Goal: Find specific fact: Find specific fact

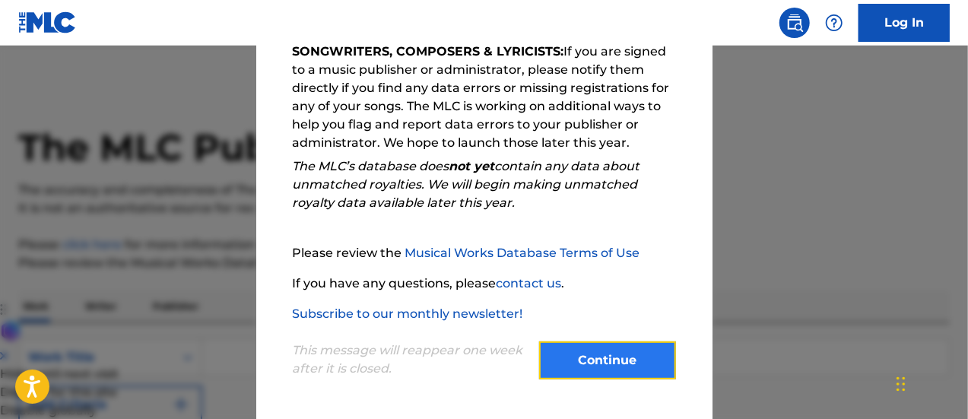
click at [588, 351] on button "Continue" at bounding box center [607, 361] width 137 height 38
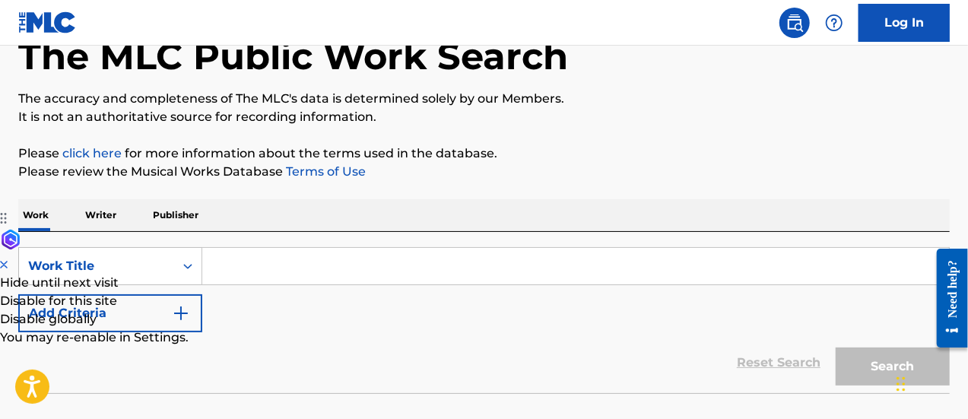
scroll to position [94, 0]
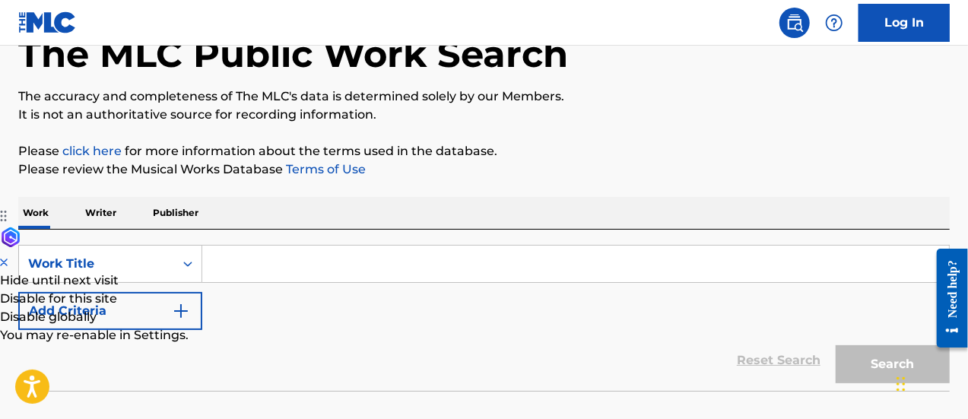
click at [385, 272] on input "Search Form" at bounding box center [575, 264] width 747 height 37
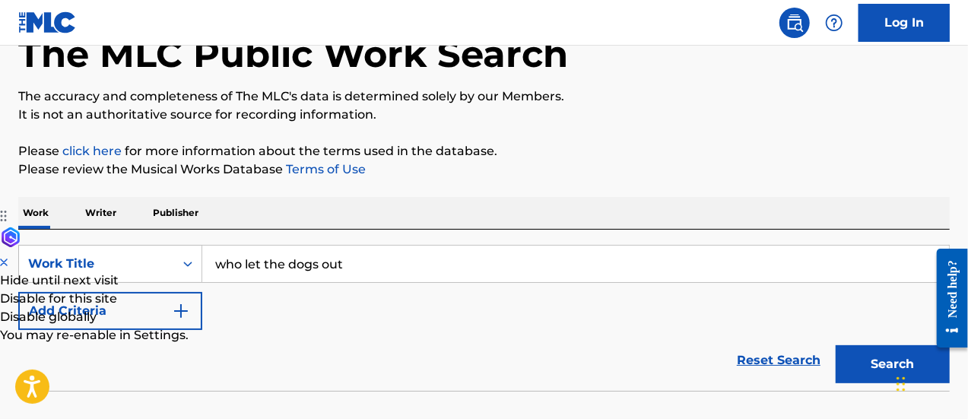
type input "who let the dogs out"
click at [836, 345] on button "Search" at bounding box center [893, 364] width 114 height 38
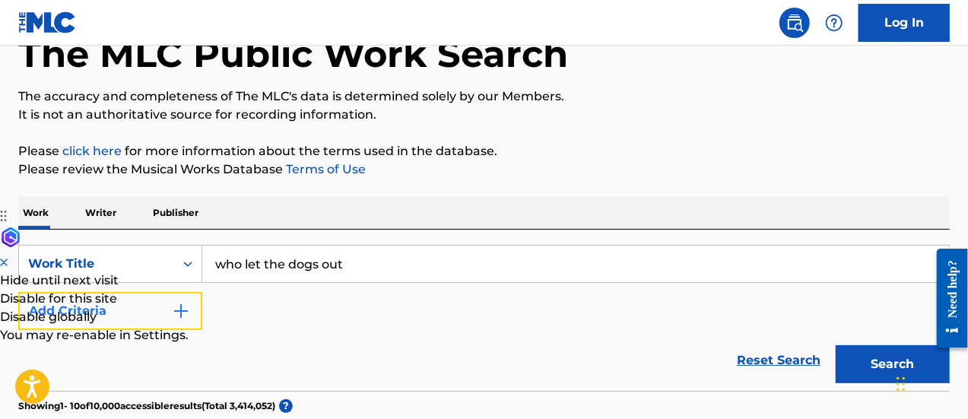
click at [190, 302] on button "Add Criteria" at bounding box center [110, 311] width 184 height 38
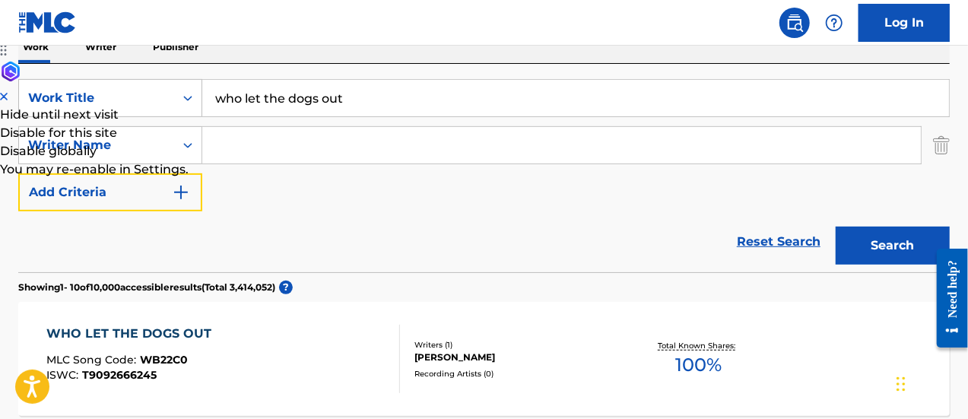
scroll to position [260, 0]
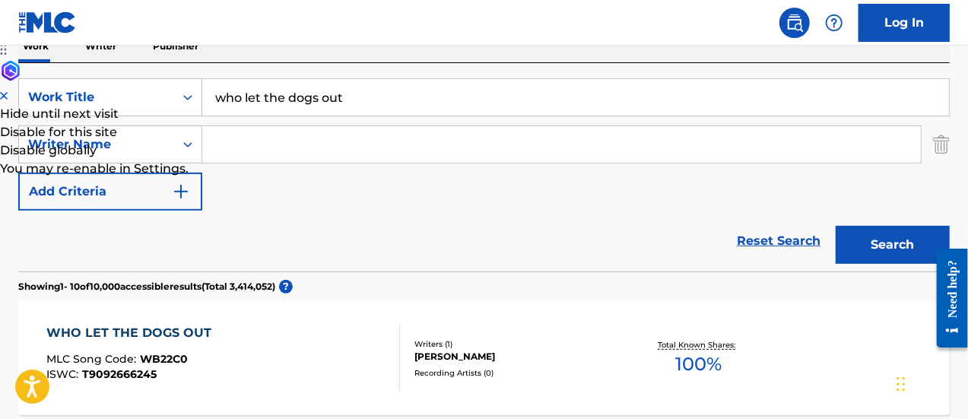
click at [297, 126] on input "Search Form" at bounding box center [561, 144] width 719 height 37
paste input "[PERSON_NAME]"
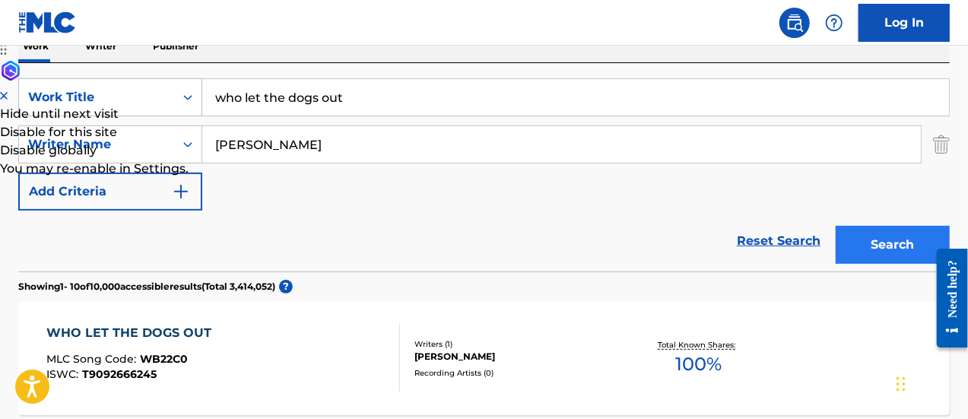
type input "[PERSON_NAME]"
click at [884, 254] on button "Search" at bounding box center [893, 245] width 114 height 38
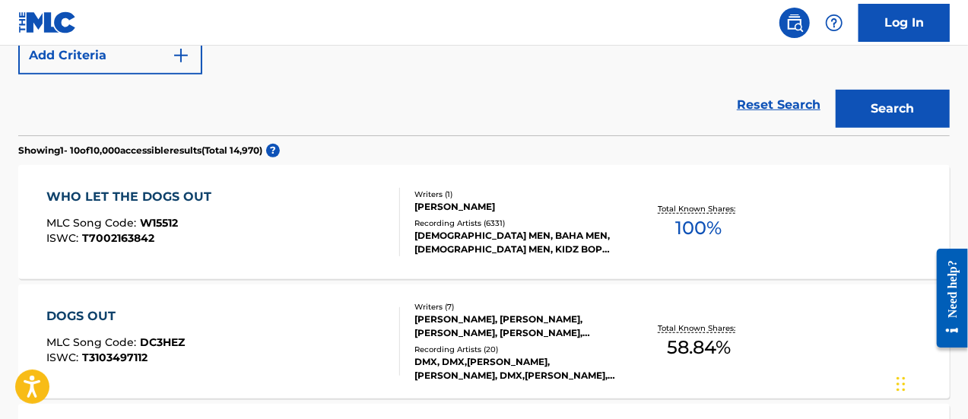
scroll to position [397, 0]
click at [574, 208] on div "[PERSON_NAME]" at bounding box center [518, 206] width 207 height 14
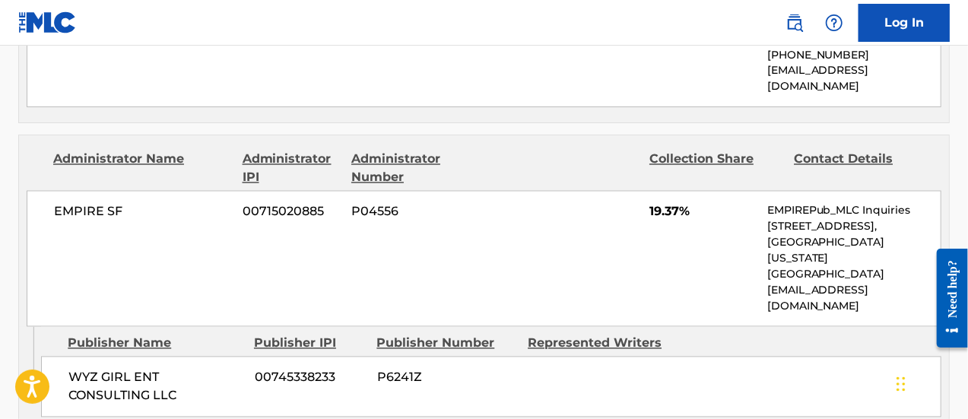
scroll to position [1389, 0]
click at [790, 282] on p "[EMAIL_ADDRESS][DOMAIN_NAME]" at bounding box center [854, 298] width 173 height 32
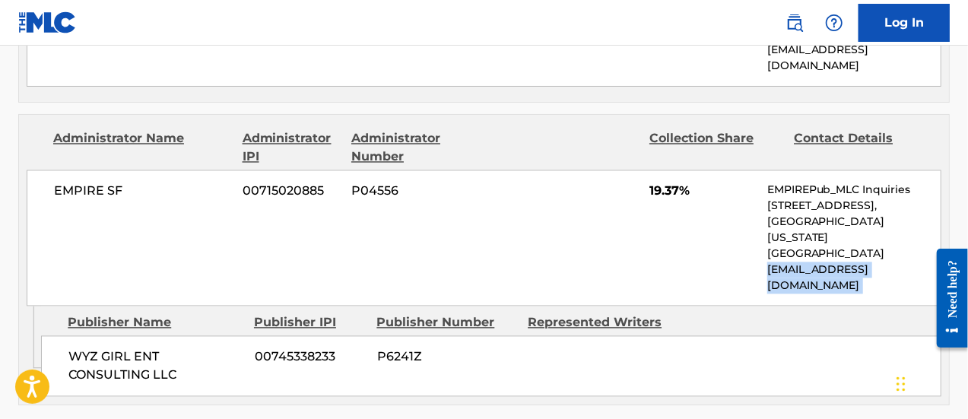
scroll to position [1400, 0]
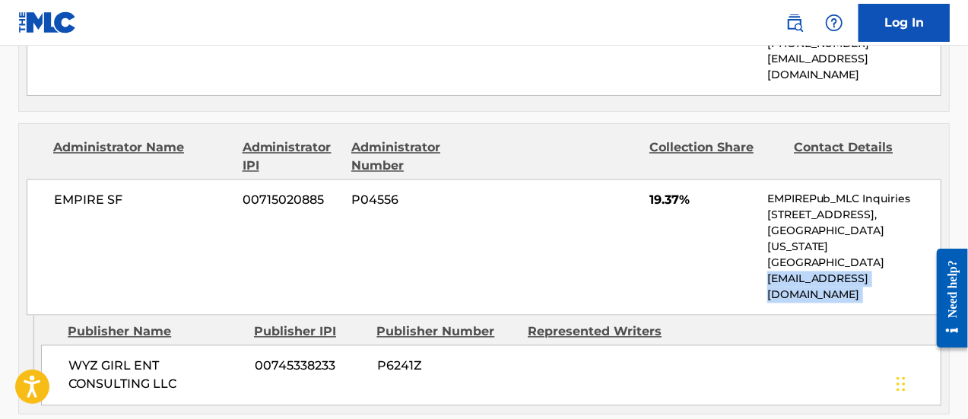
copy div "[EMAIL_ADDRESS][DOMAIN_NAME] Admin Original Publisher Connecting Line"
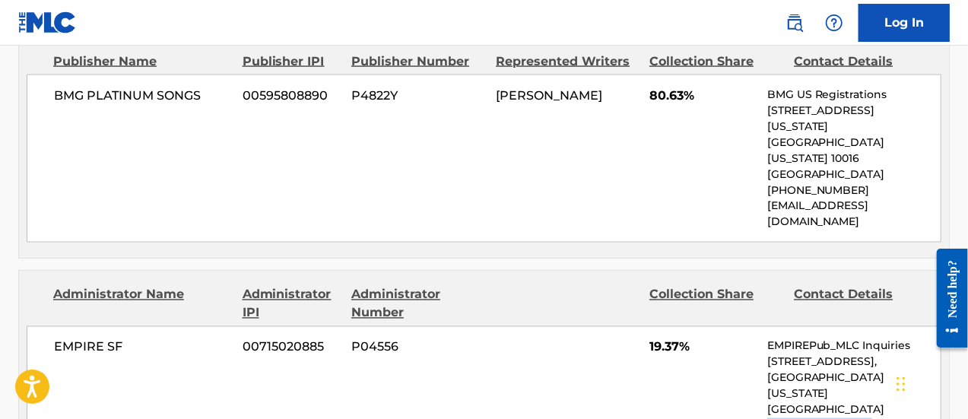
scroll to position [1371, 0]
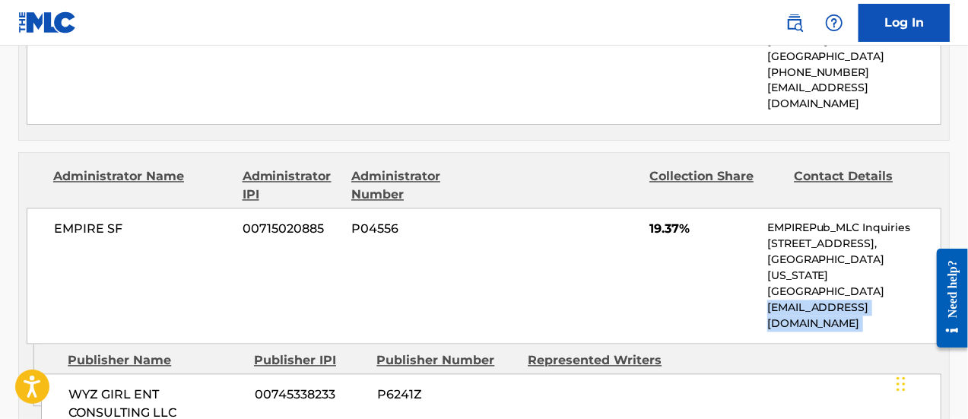
click at [835, 301] on p "[EMAIL_ADDRESS][DOMAIN_NAME]" at bounding box center [854, 317] width 173 height 32
click at [665, 221] on span "19.37%" at bounding box center [703, 230] width 107 height 18
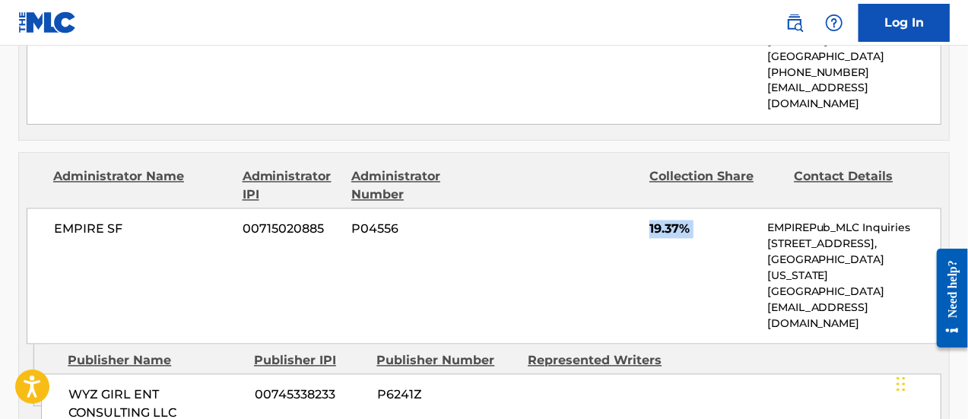
click at [665, 221] on span "19.37%" at bounding box center [703, 230] width 107 height 18
copy div "19.37%"
